Goal: Navigation & Orientation: Find specific page/section

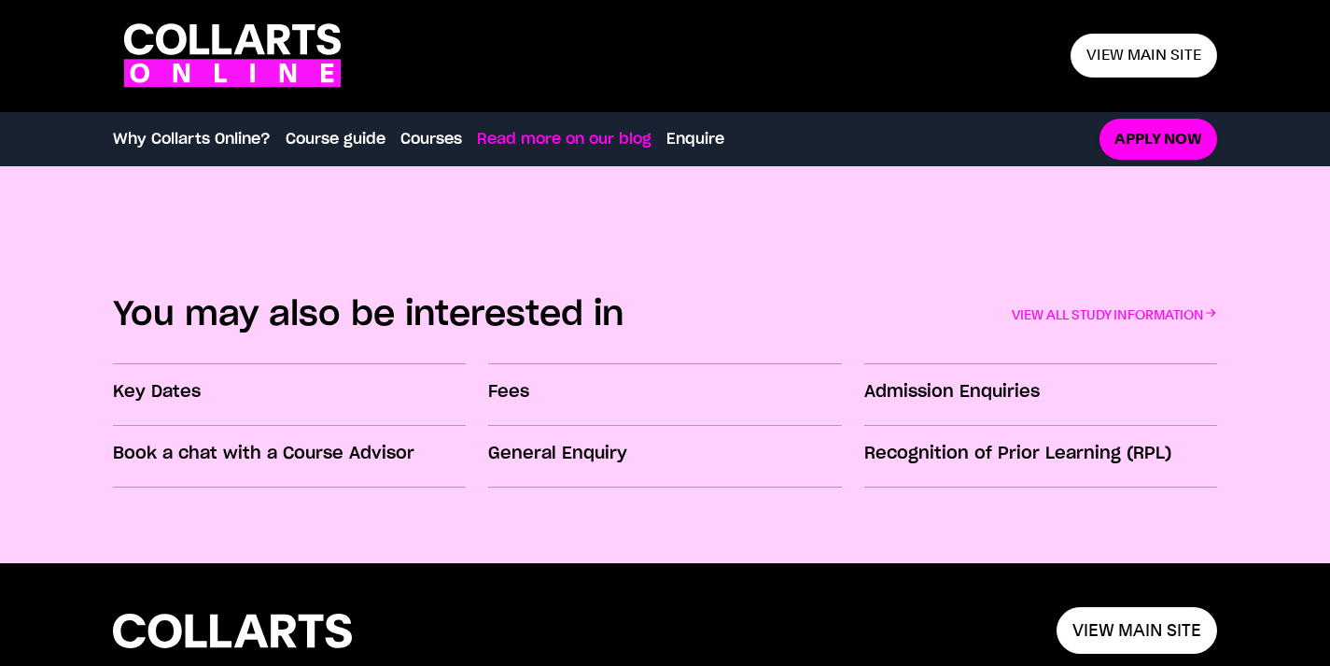
scroll to position [2999, 0]
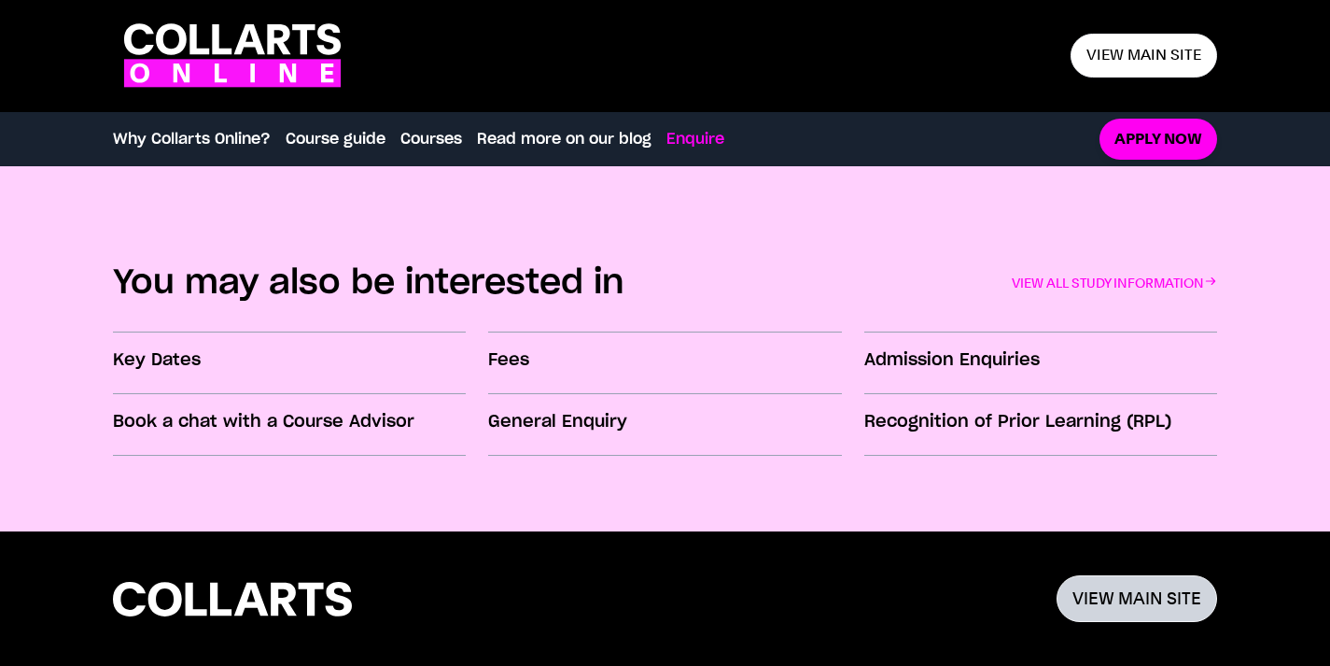
click at [453, 588] on link "VIEW MAIN SITE" at bounding box center [1137, 598] width 161 height 46
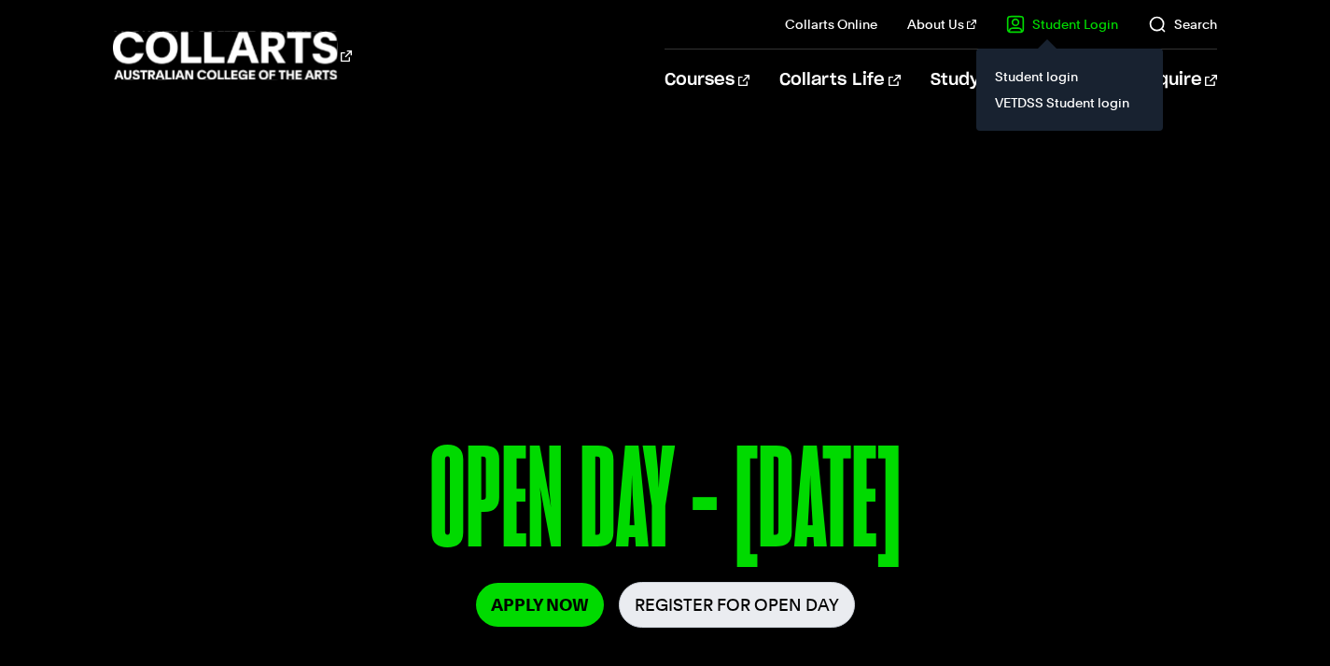
click at [1050, 18] on link "Student Login" at bounding box center [1062, 24] width 112 height 19
click at [1056, 77] on link "Student login" at bounding box center [1069, 76] width 157 height 26
